Goal: Transaction & Acquisition: Purchase product/service

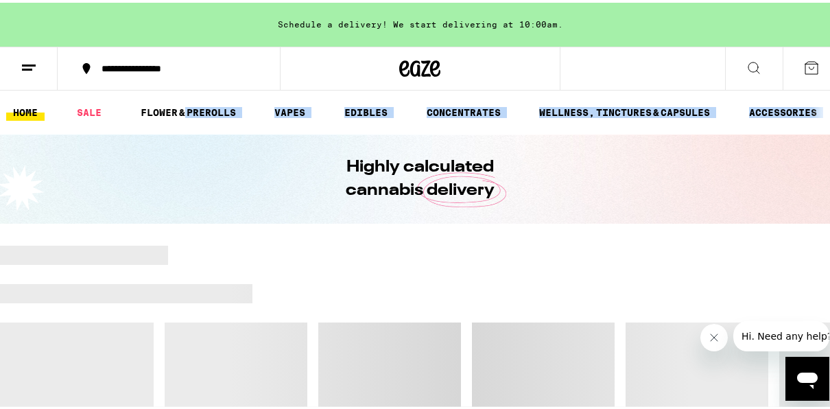
drag, startPoint x: 183, startPoint y: 99, endPoint x: 173, endPoint y: 132, distance: 33.8
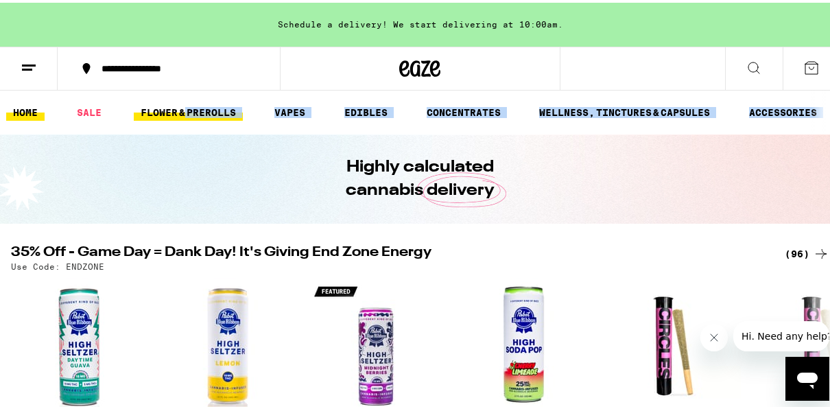
drag, startPoint x: 173, startPoint y: 132, endPoint x: 175, endPoint y: 111, distance: 20.7
click at [175, 111] on link "FLOWER & PREROLLS" at bounding box center [188, 109] width 109 height 16
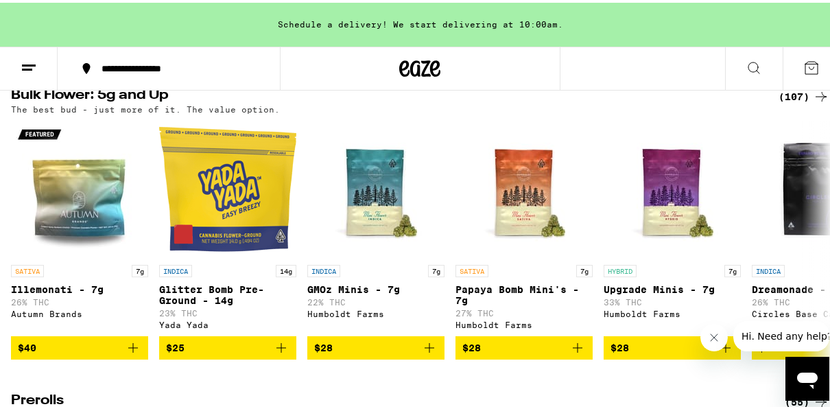
scroll to position [494, 0]
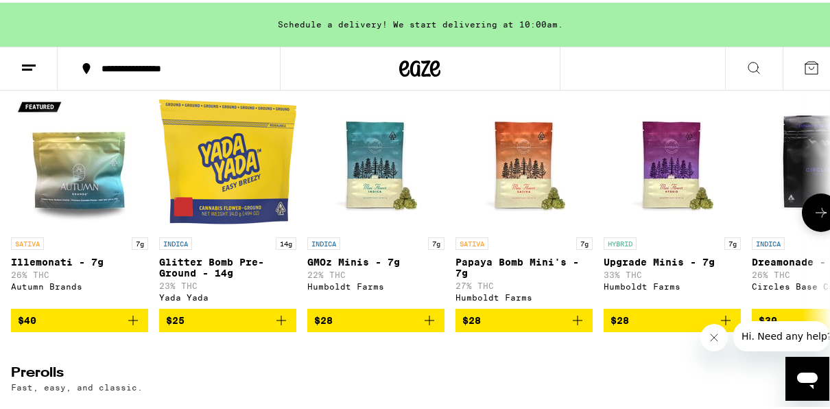
click at [813, 218] on icon at bounding box center [821, 210] width 16 height 16
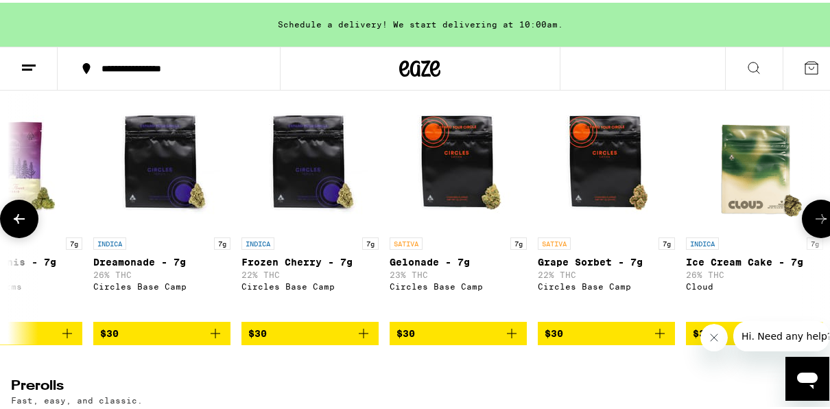
click at [813, 224] on icon at bounding box center [821, 216] width 16 height 16
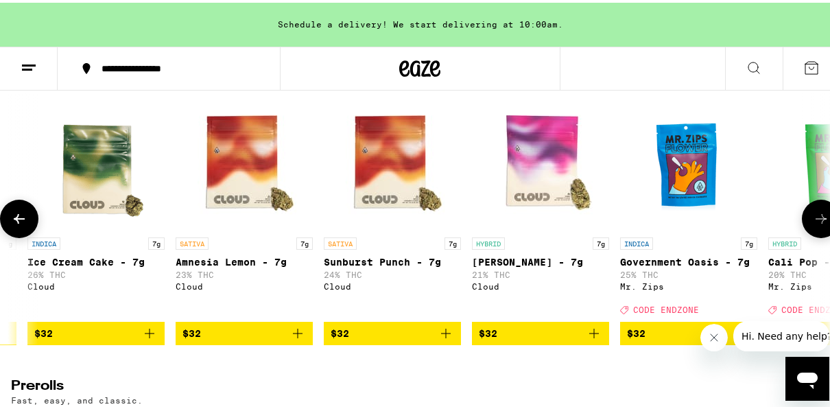
click at [813, 224] on icon at bounding box center [821, 216] width 16 height 16
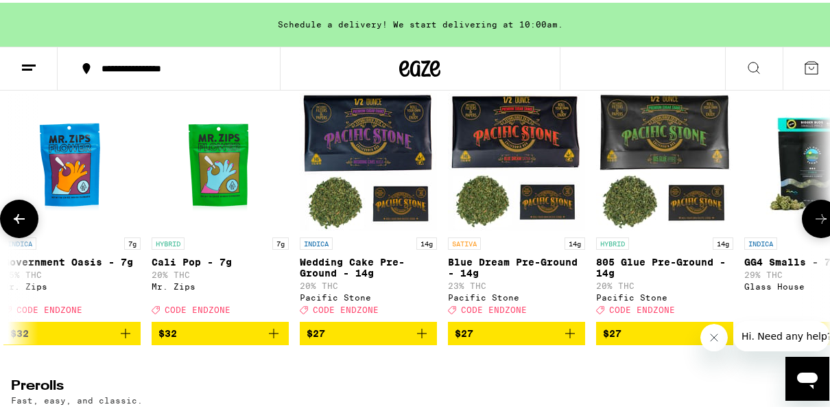
scroll to position [0, 1975]
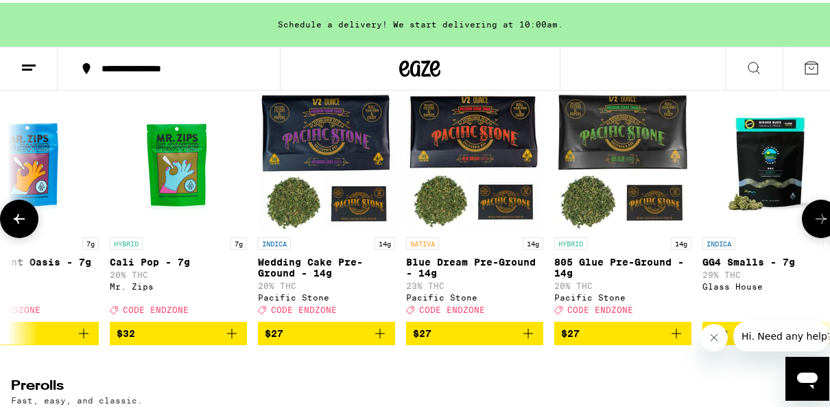
click at [813, 224] on icon at bounding box center [821, 216] width 16 height 16
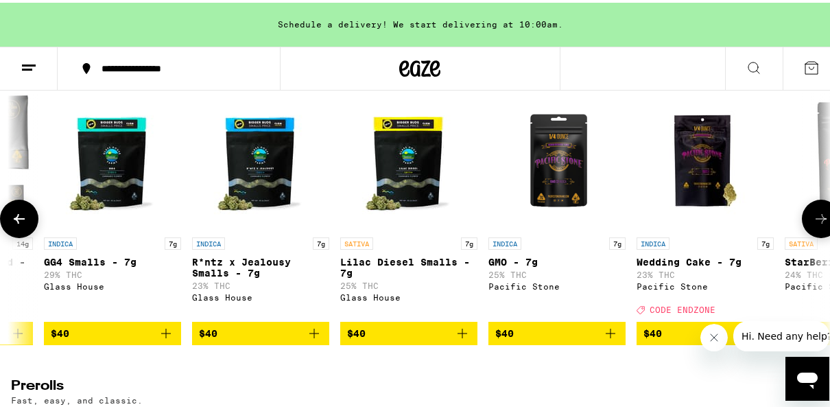
click at [813, 224] on icon at bounding box center [821, 216] width 16 height 16
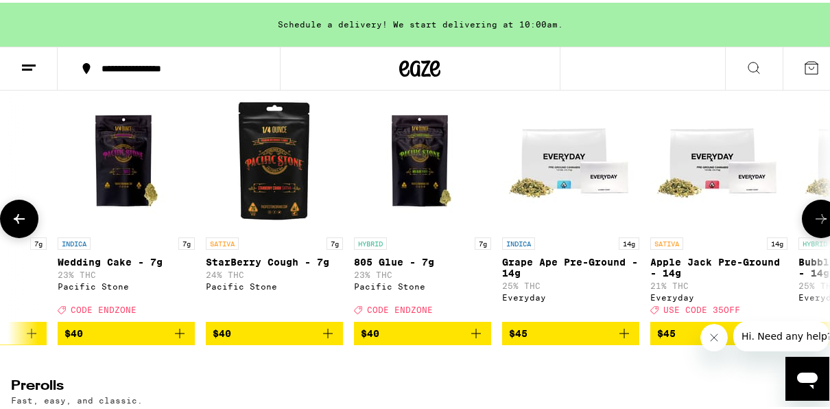
scroll to position [0, 3292]
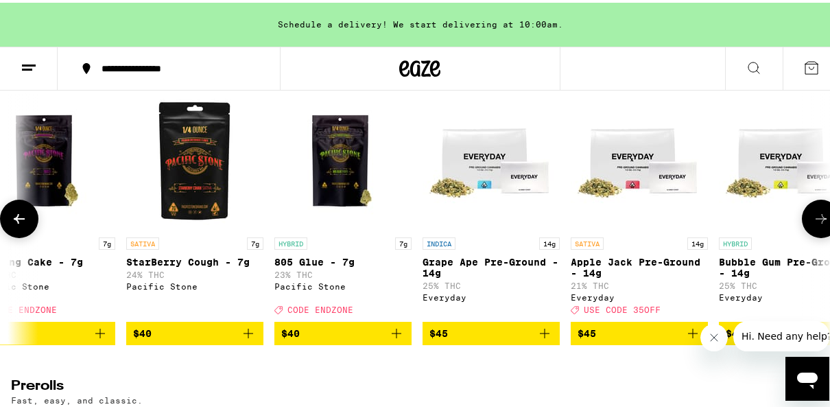
click at [813, 224] on icon at bounding box center [821, 216] width 16 height 16
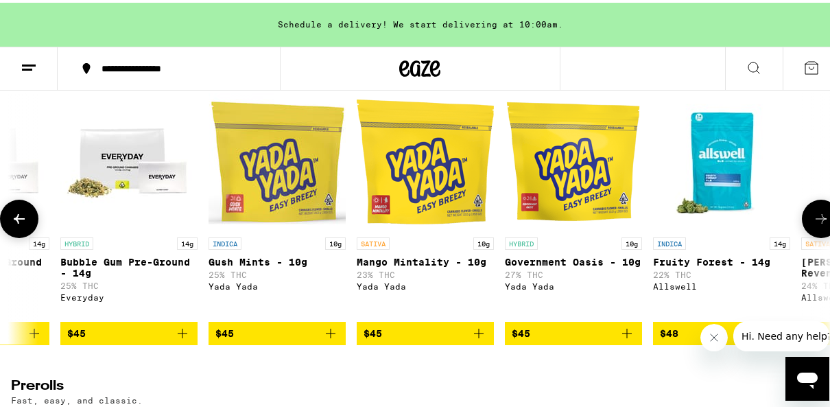
click at [813, 224] on icon at bounding box center [821, 216] width 16 height 16
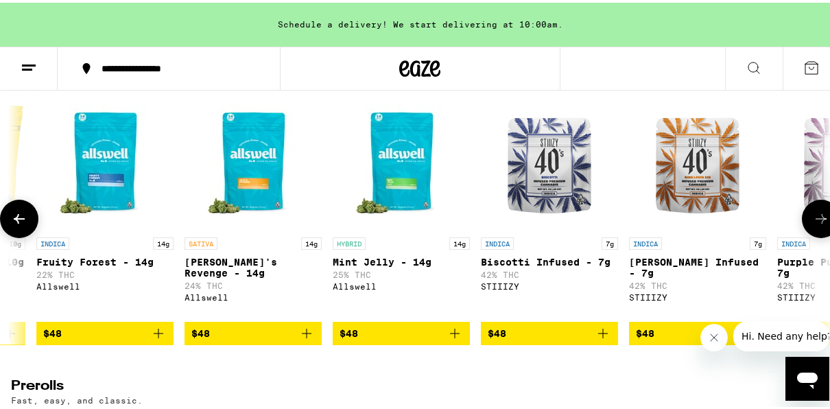
scroll to position [0, 4608]
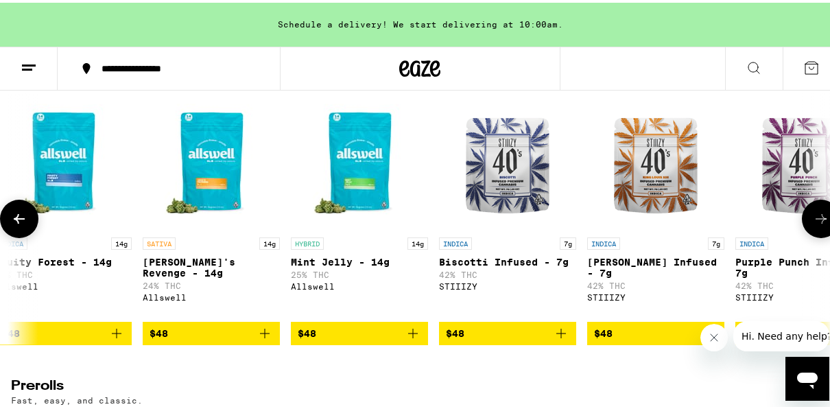
click at [15, 221] on icon at bounding box center [19, 216] width 11 height 10
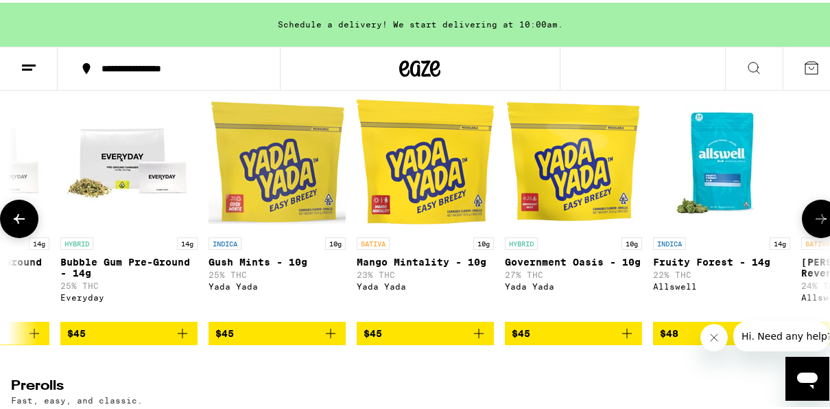
click at [15, 221] on icon at bounding box center [19, 216] width 11 height 10
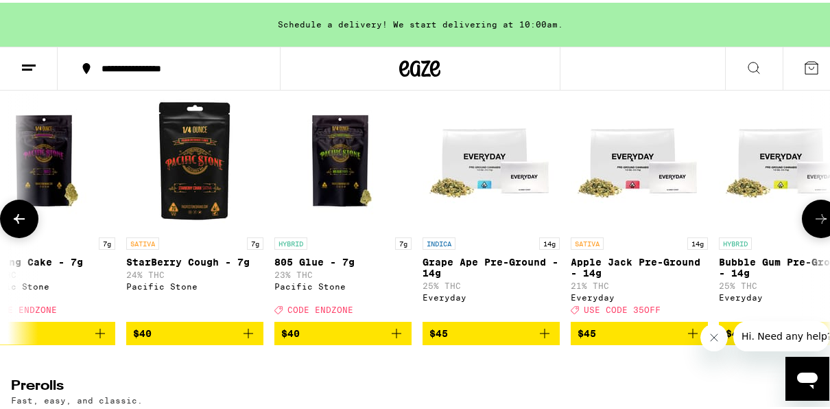
click at [15, 221] on icon at bounding box center [19, 216] width 11 height 10
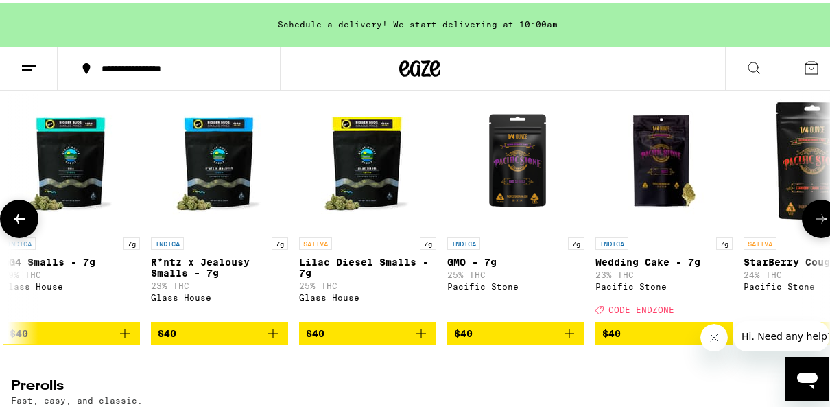
scroll to position [0, 2633]
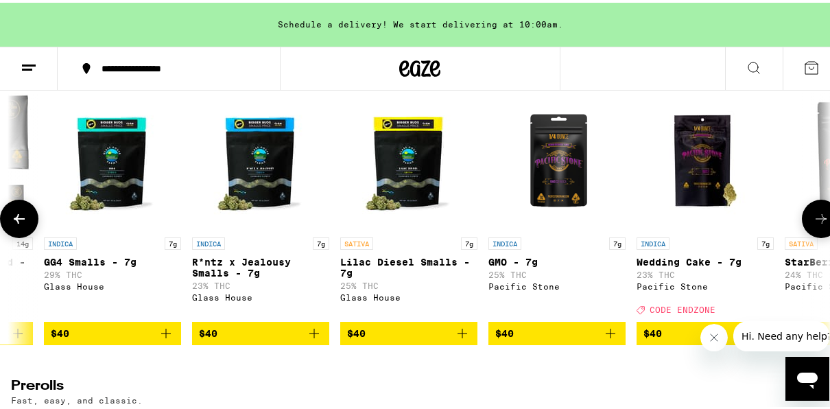
click at [15, 221] on icon at bounding box center [19, 216] width 11 height 10
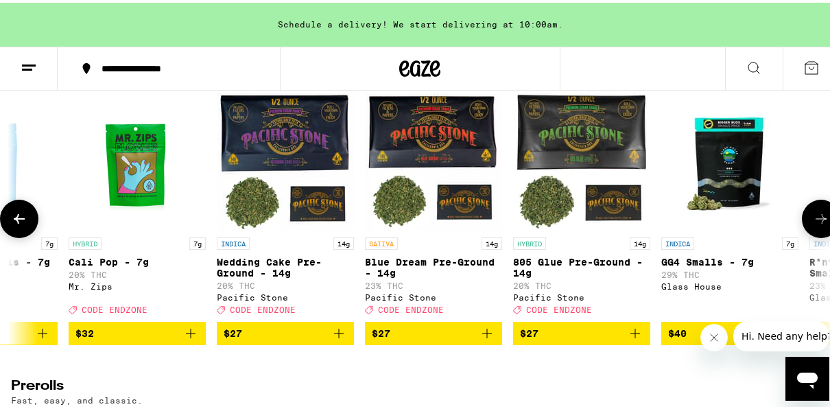
scroll to position [0, 1975]
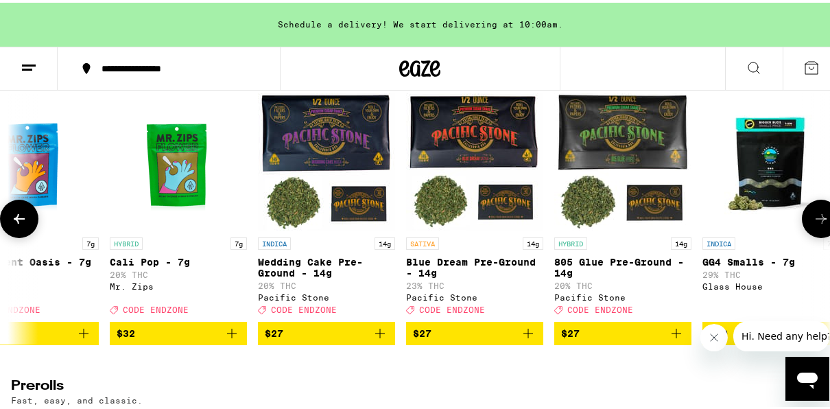
click at [15, 221] on icon at bounding box center [19, 216] width 11 height 10
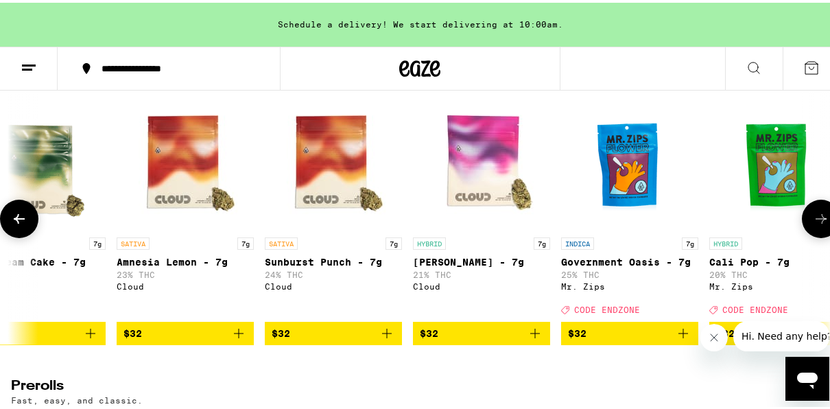
scroll to position [0, 1317]
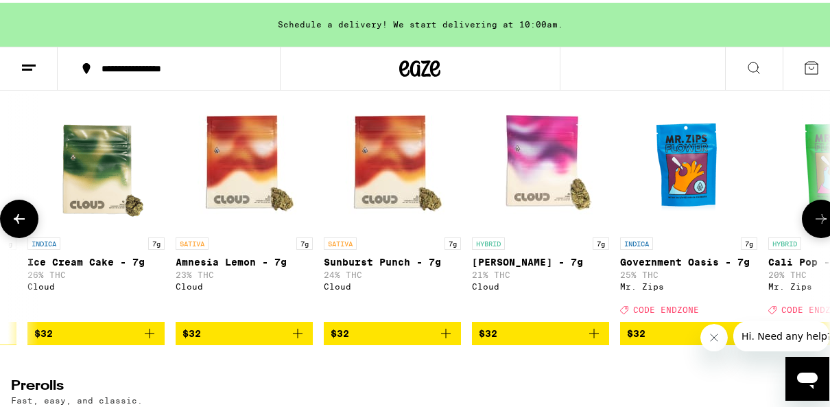
click at [813, 224] on icon at bounding box center [821, 216] width 16 height 16
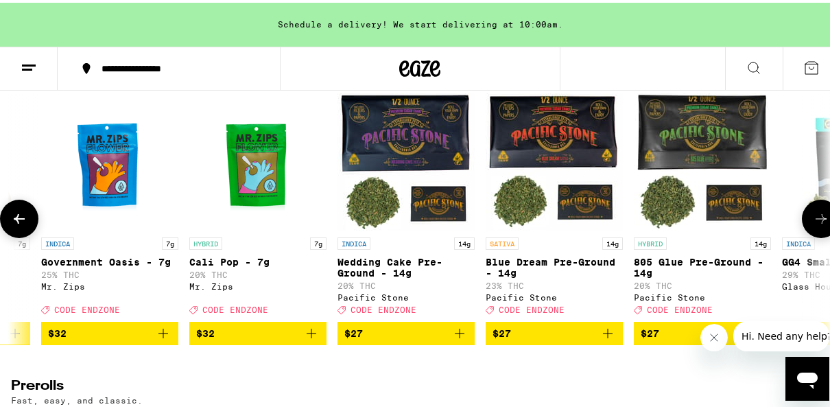
scroll to position [0, 1975]
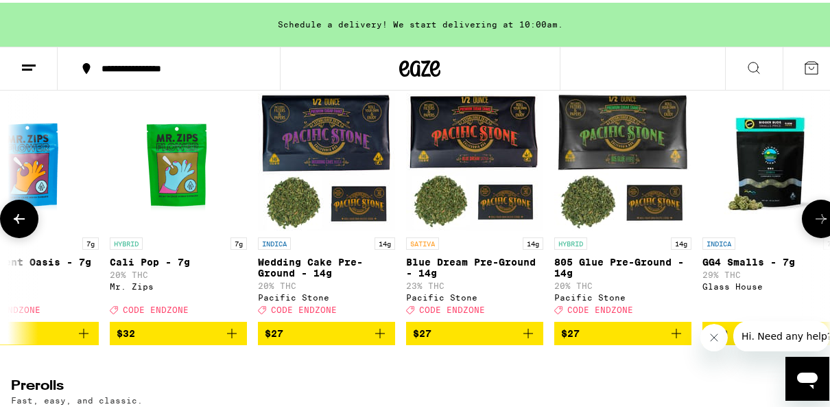
click at [468, 339] on span "$27" at bounding box center [474, 330] width 123 height 16
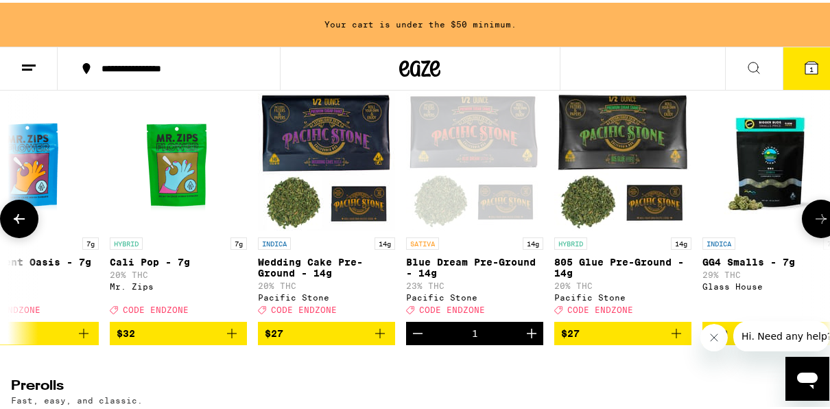
click at [539, 339] on icon "Increment" at bounding box center [531, 330] width 16 height 16
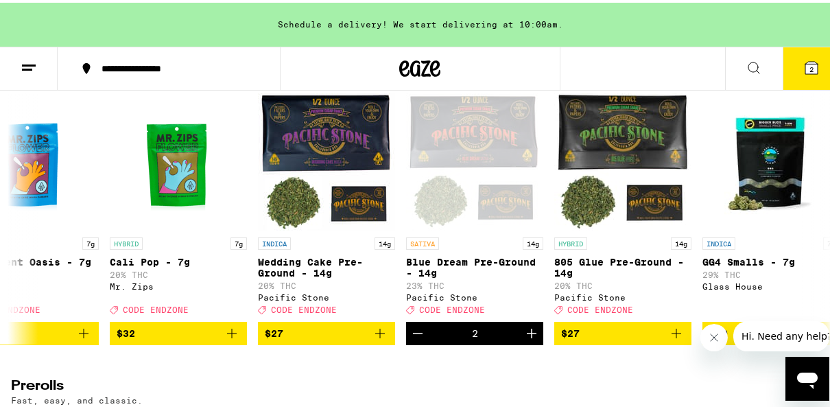
click at [26, 59] on icon at bounding box center [29, 65] width 16 height 16
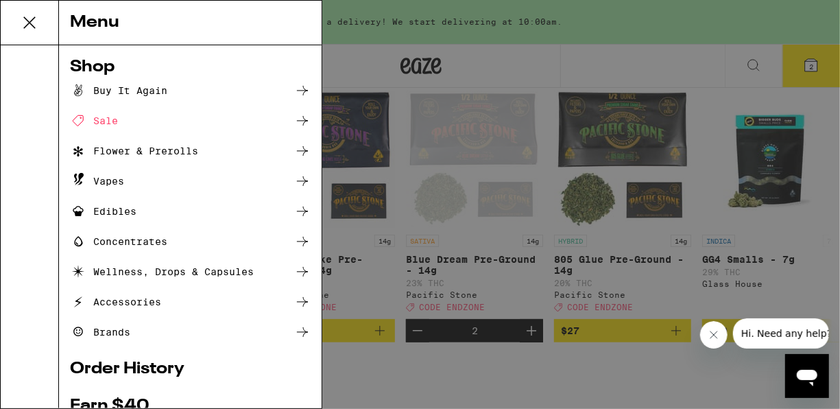
click at [125, 215] on div "Edibles" at bounding box center [103, 211] width 67 height 16
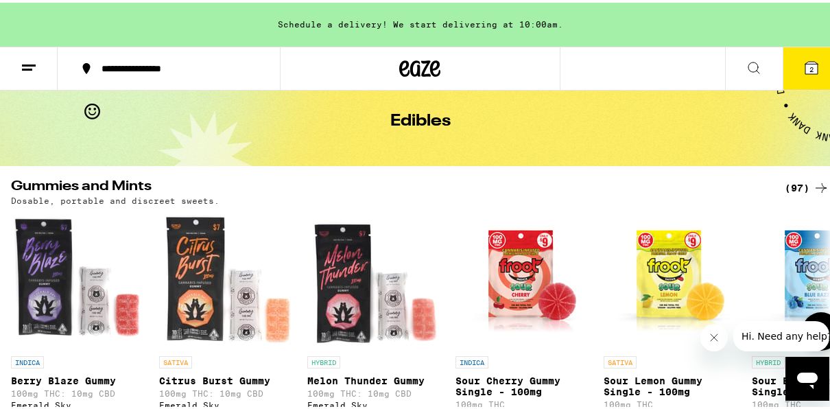
scroll to position [55, 0]
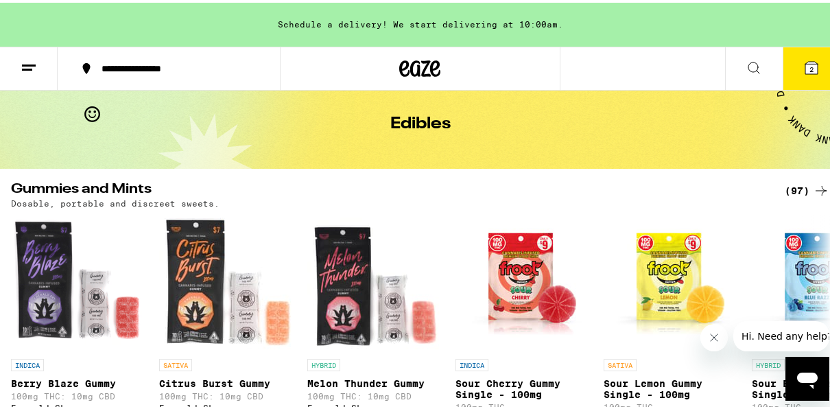
click at [23, 55] on button at bounding box center [29, 66] width 58 height 43
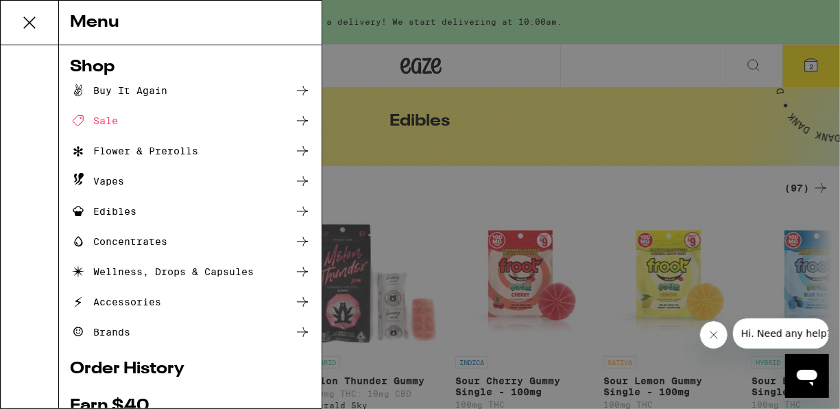
click at [128, 243] on div "Concentrates" at bounding box center [118, 241] width 97 height 16
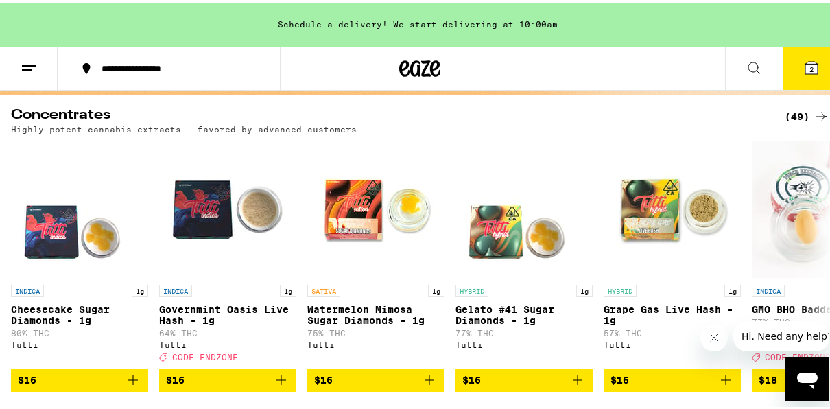
scroll to position [137, 0]
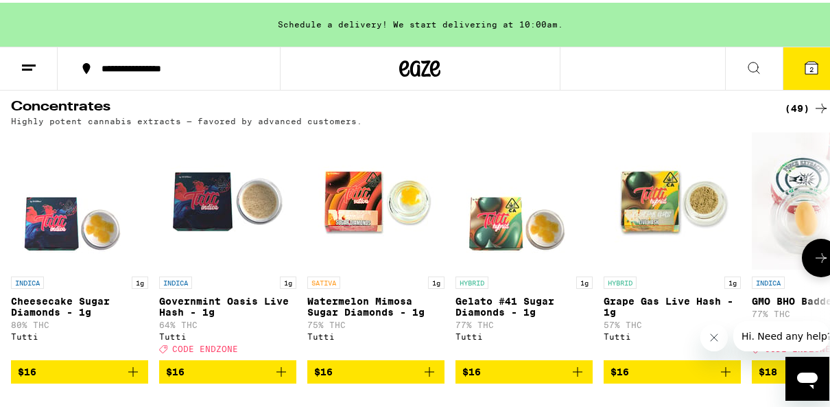
click at [813, 256] on icon at bounding box center [821, 255] width 16 height 16
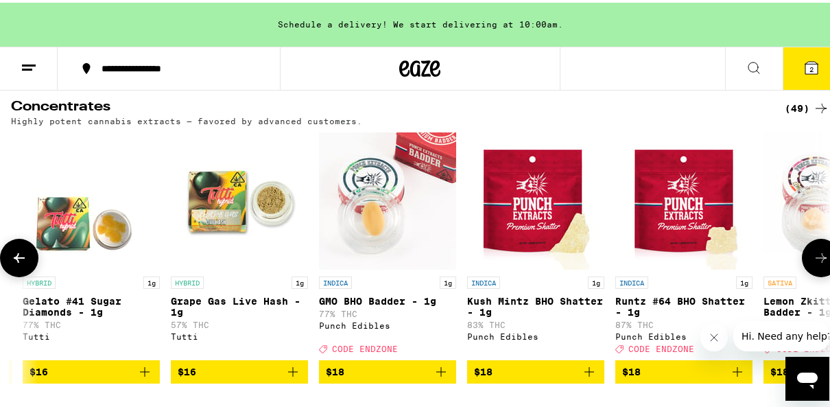
scroll to position [0, 658]
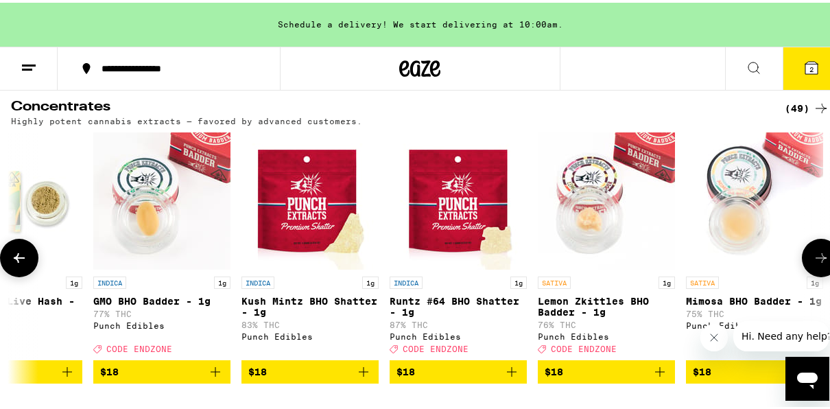
click at [172, 377] on span "$18" at bounding box center [161, 369] width 123 height 16
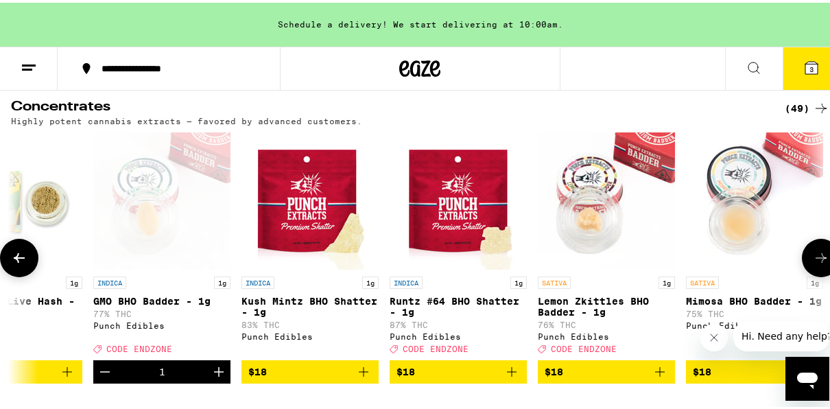
click at [818, 261] on icon at bounding box center [821, 255] width 16 height 16
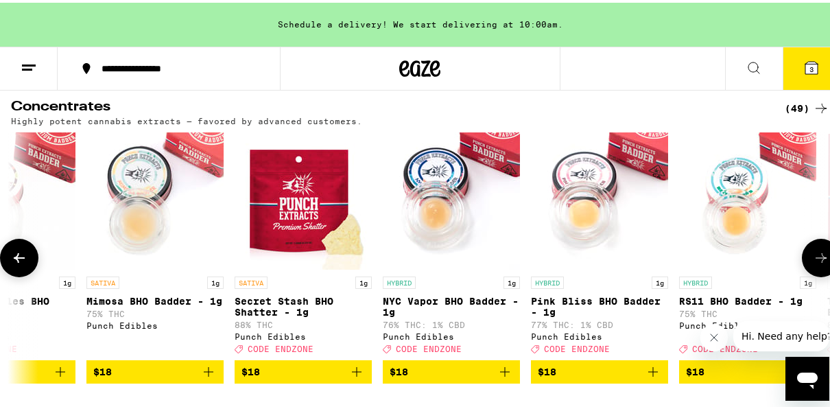
scroll to position [0, 1317]
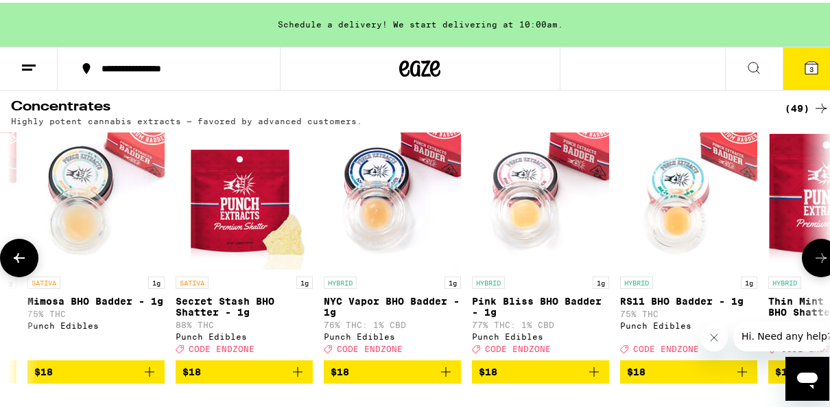
click at [818, 261] on icon at bounding box center [821, 255] width 16 height 16
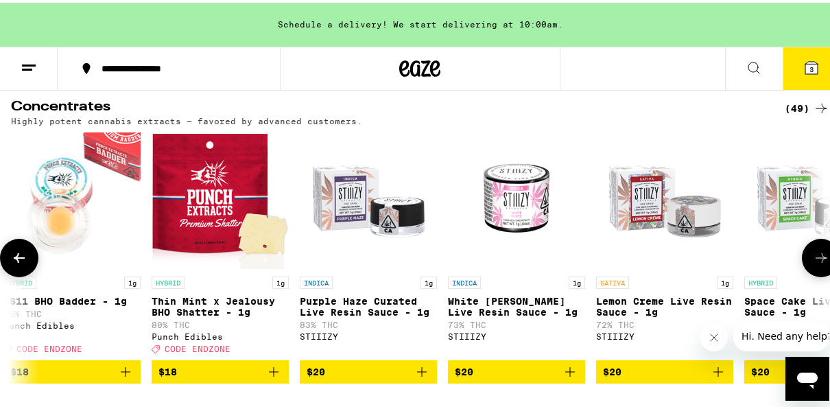
scroll to position [0, 1975]
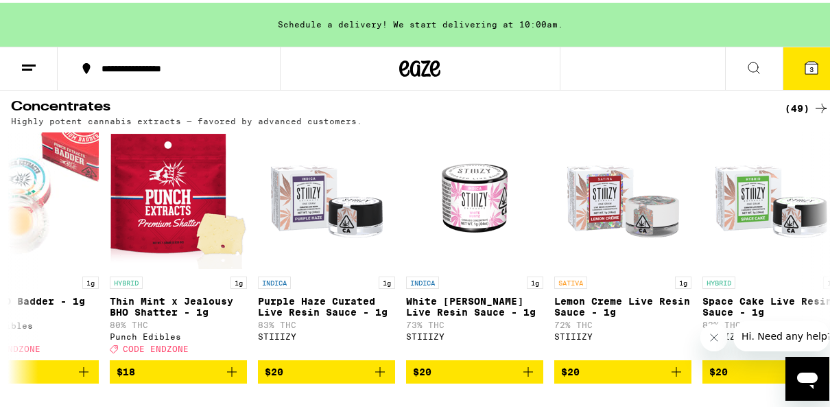
click at [804, 71] on icon at bounding box center [811, 65] width 16 height 16
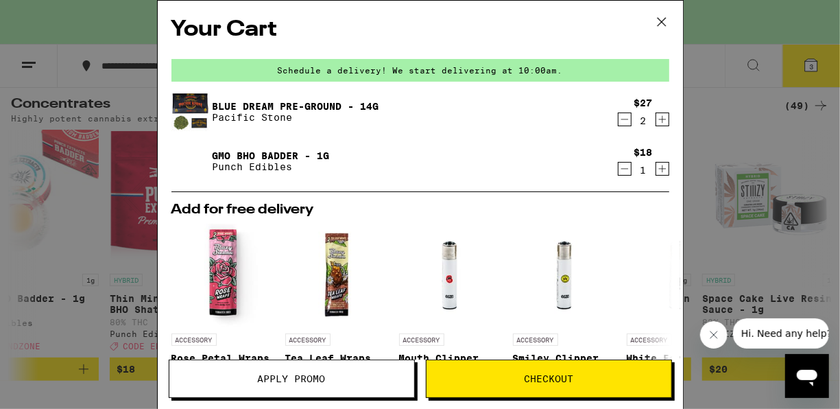
click at [349, 379] on span "Apply Promo" at bounding box center [291, 379] width 245 height 10
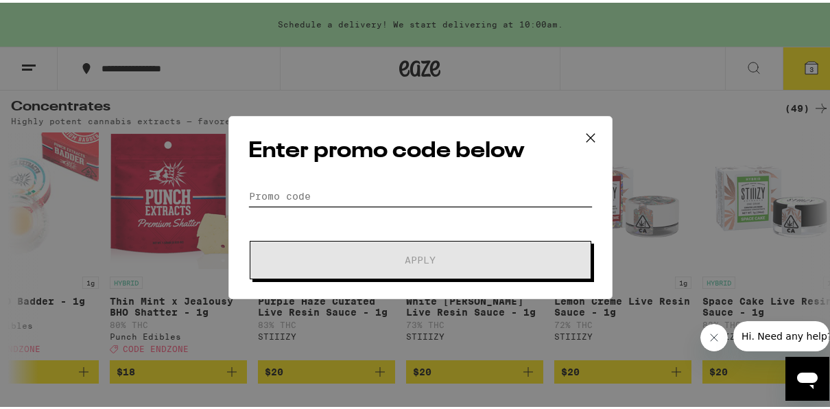
click at [333, 192] on input "Promo Code" at bounding box center [420, 193] width 344 height 21
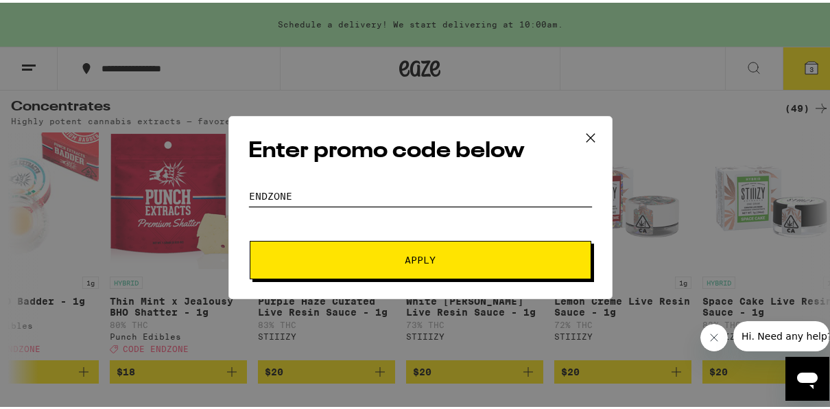
type input "endzone"
click at [250, 238] on button "Apply" at bounding box center [421, 257] width 342 height 38
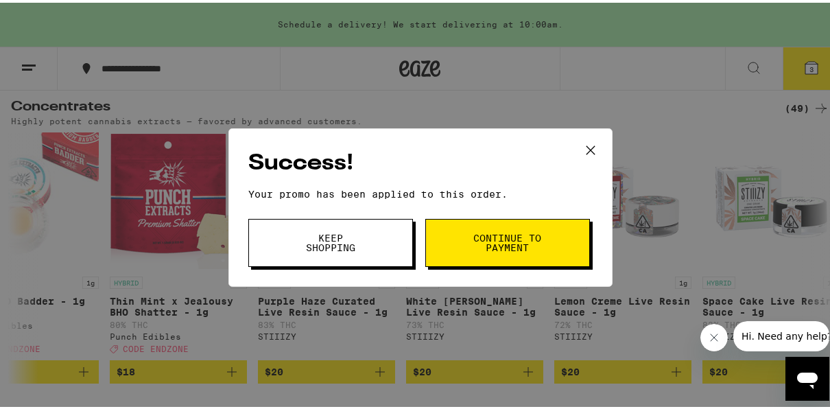
click at [448, 255] on button "Continue to payment" at bounding box center [507, 240] width 165 height 48
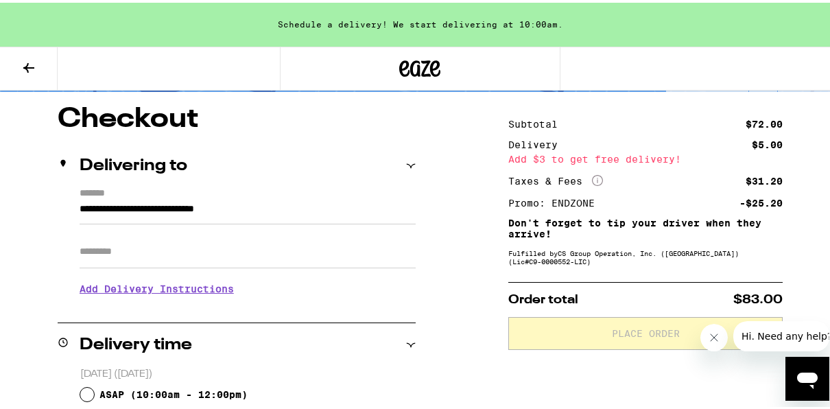
scroll to position [110, 0]
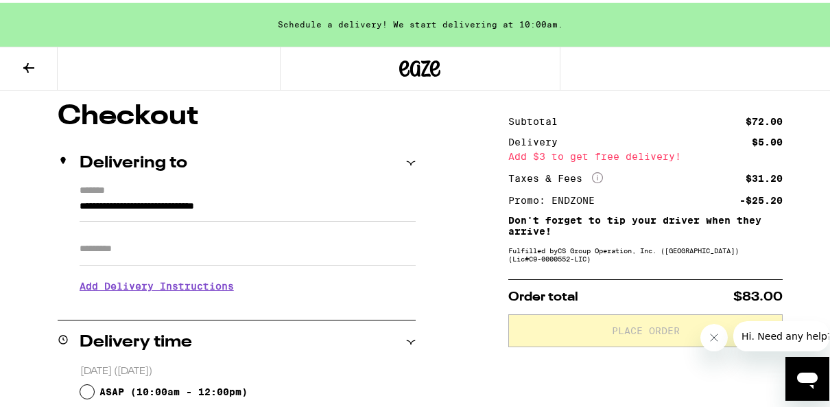
click at [32, 67] on icon at bounding box center [29, 65] width 16 height 16
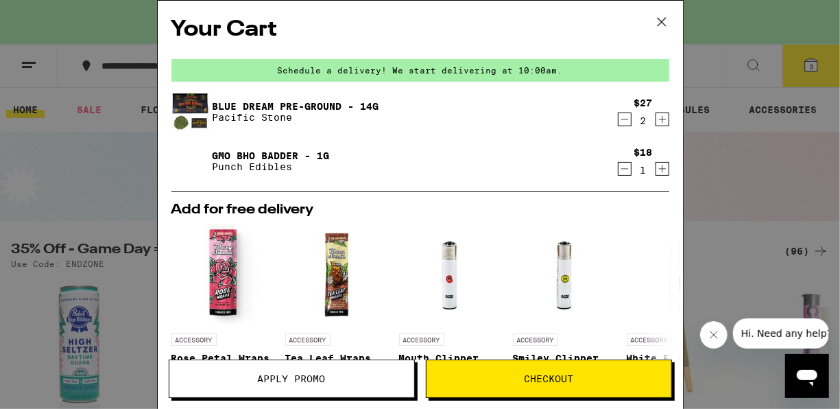
click at [660, 19] on icon at bounding box center [661, 22] width 8 height 8
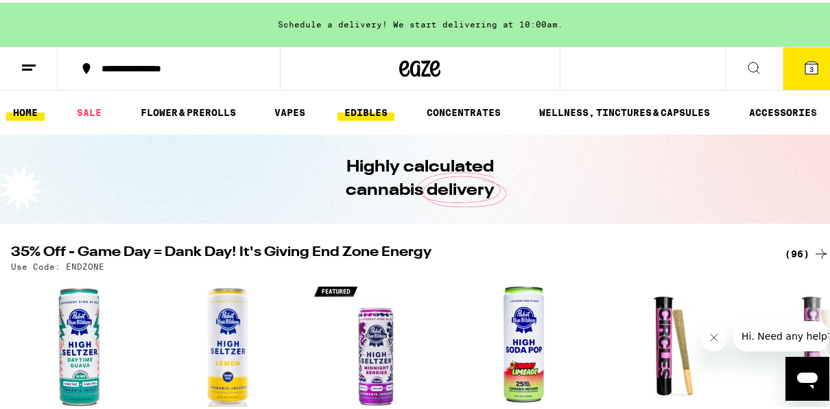
click at [367, 104] on link "EDIBLES" at bounding box center [365, 109] width 57 height 16
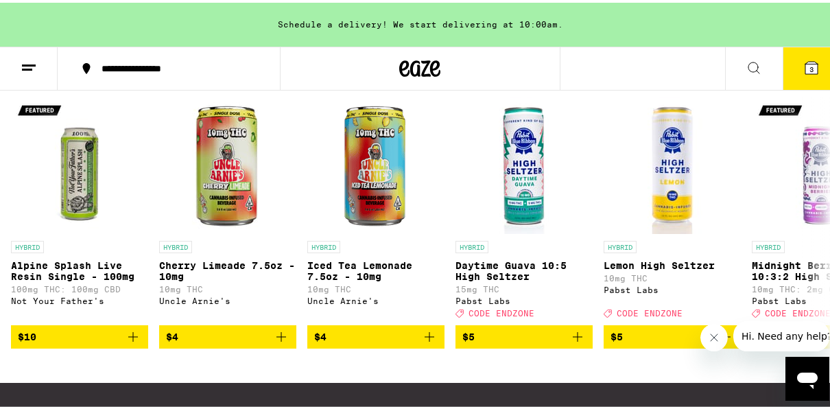
scroll to position [823, 0]
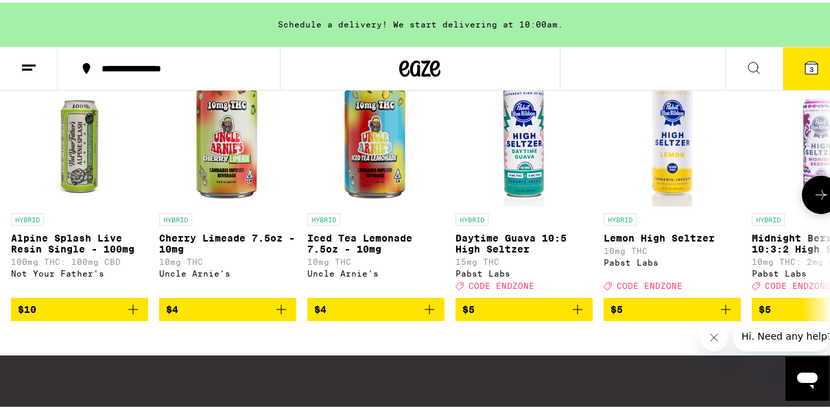
click at [805, 211] on button at bounding box center [821, 192] width 38 height 38
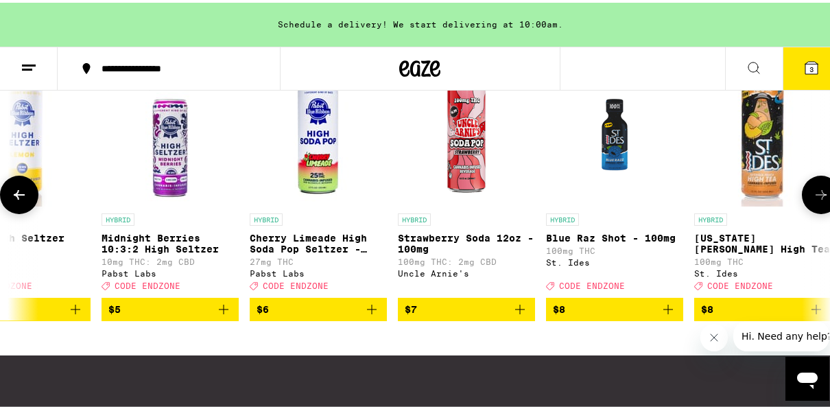
scroll to position [0, 658]
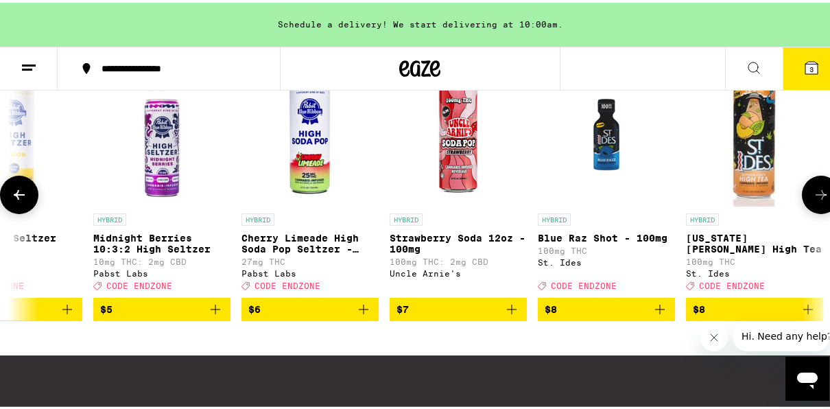
click at [23, 211] on button at bounding box center [19, 192] width 38 height 38
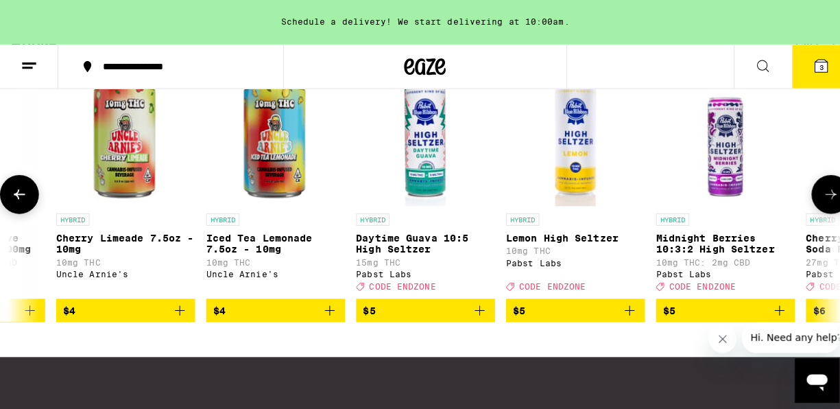
scroll to position [0, 0]
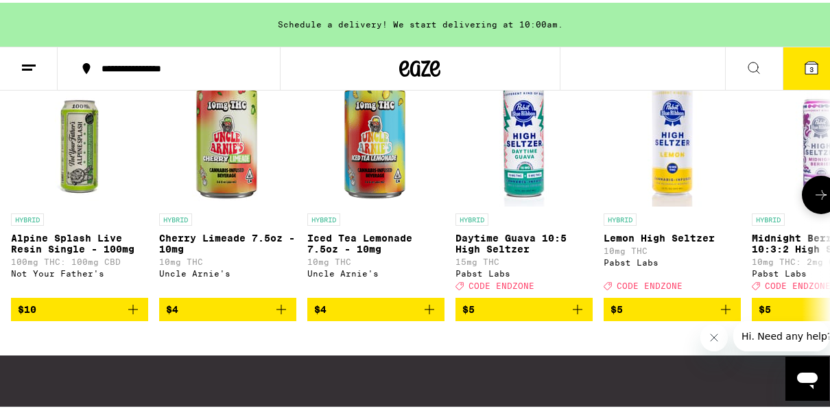
click at [515, 315] on span "$5" at bounding box center [523, 306] width 123 height 16
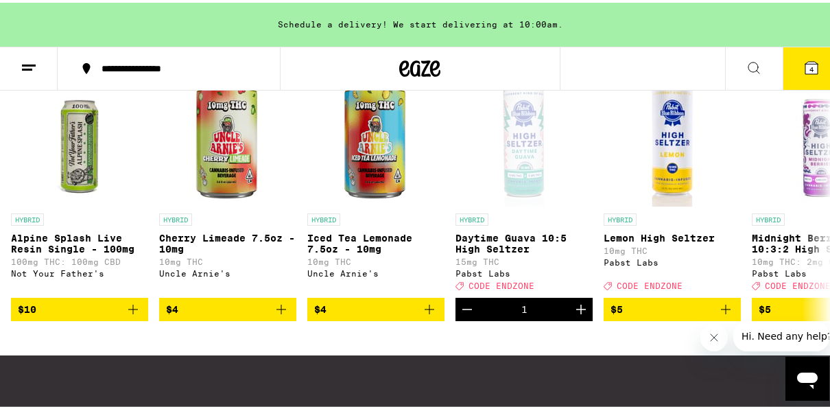
click at [805, 66] on icon at bounding box center [811, 65] width 12 height 12
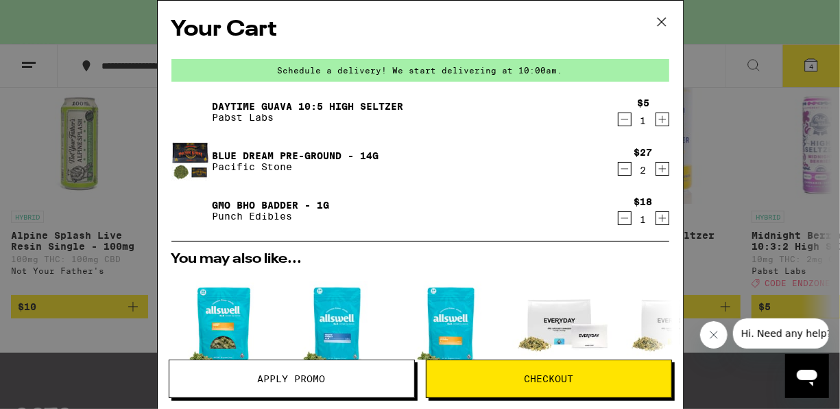
scroll to position [321, 0]
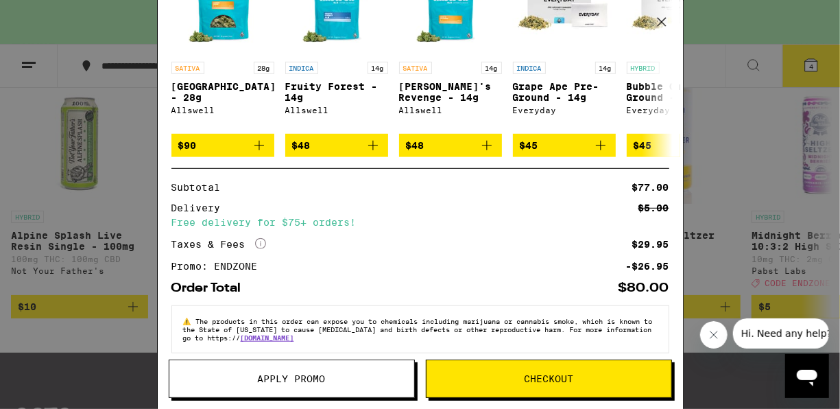
click at [514, 382] on span "Checkout" at bounding box center [549, 379] width 245 height 10
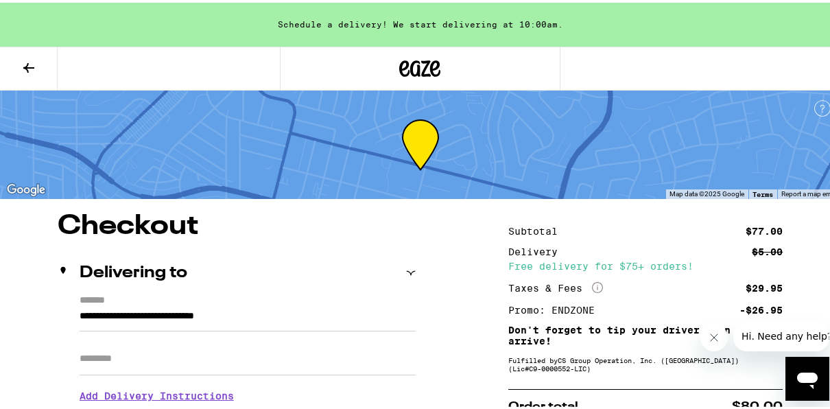
scroll to position [357, 0]
